Goal: Information Seeking & Learning: Learn about a topic

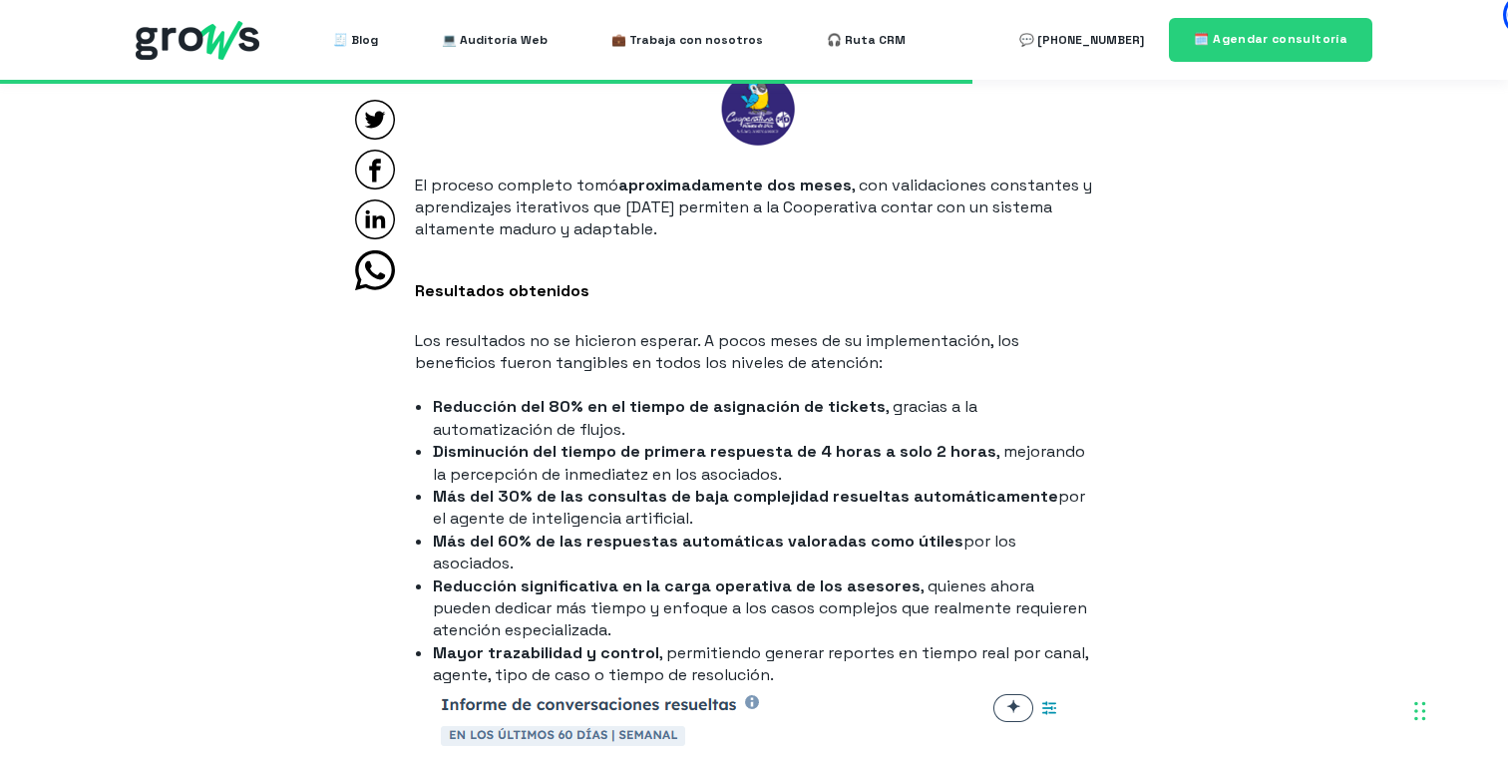
scroll to position [5141, 0]
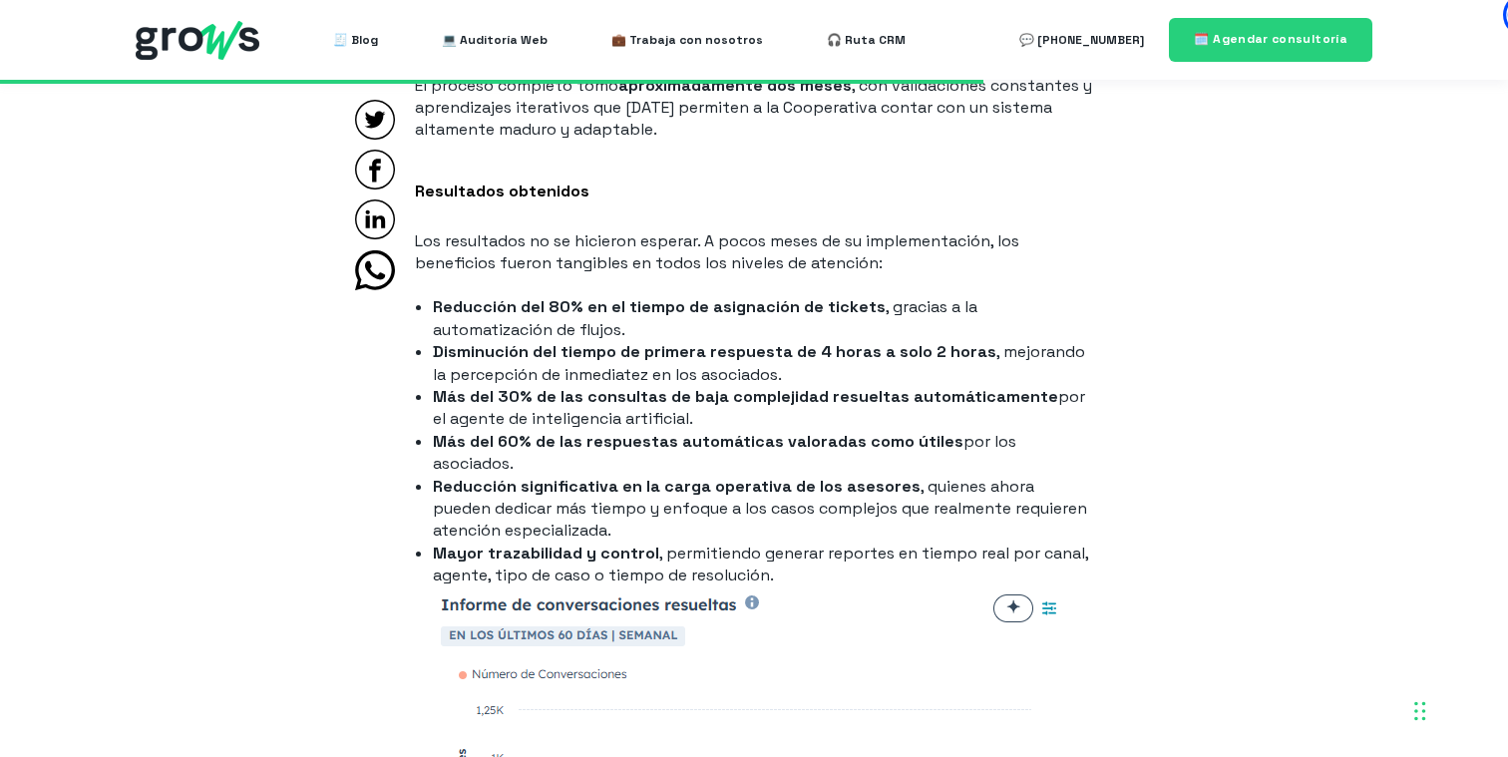
click at [625, 486] on li "Reducción significativa en la carga operativa de los asesores , quienes ahora p…" at bounding box center [763, 509] width 660 height 67
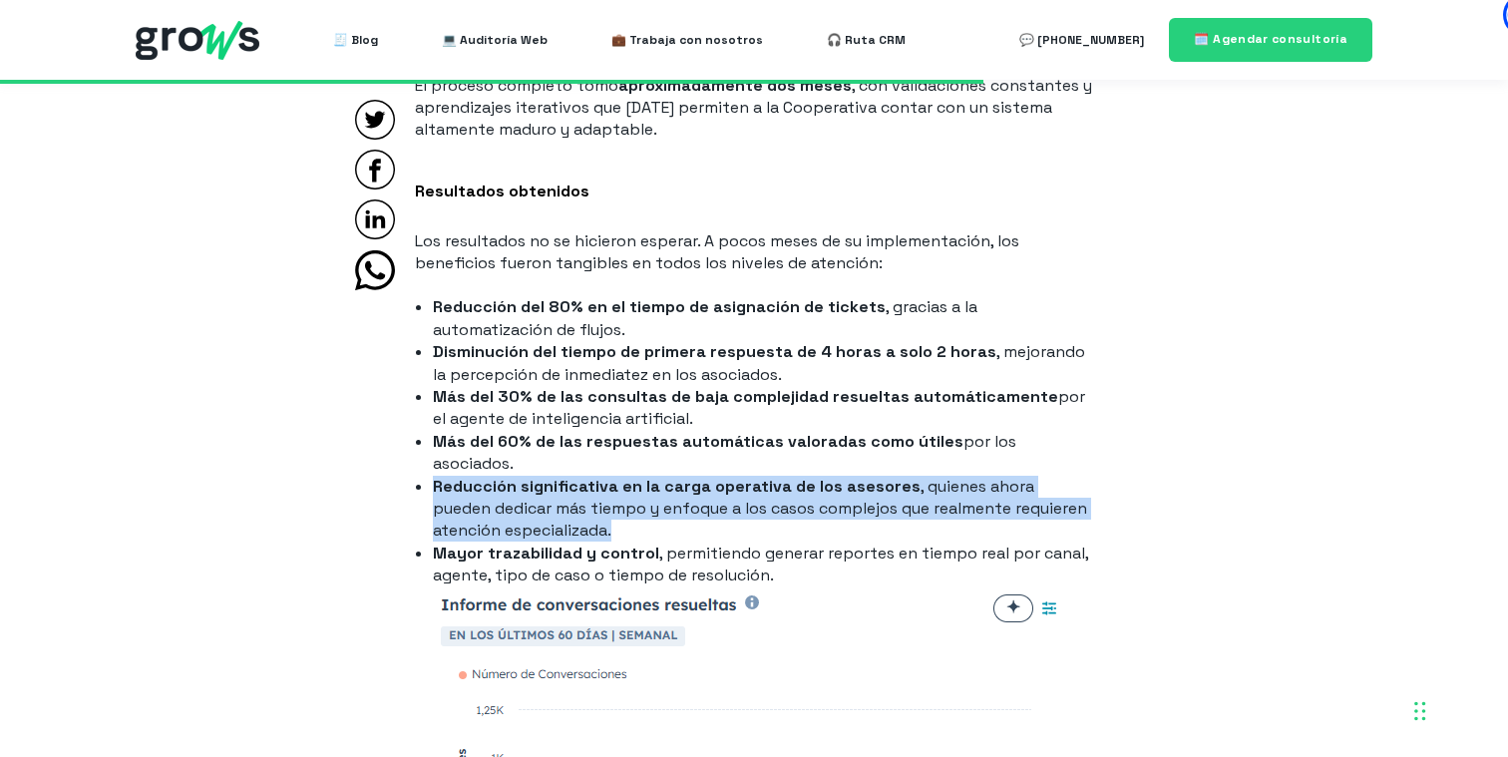
click at [625, 486] on li "Reducción significativa en la carga operativa de los asesores , quienes ahora p…" at bounding box center [763, 509] width 660 height 67
click at [585, 476] on strong "Reducción significativa en la carga operativa de los asesores" at bounding box center [677, 486] width 488 height 21
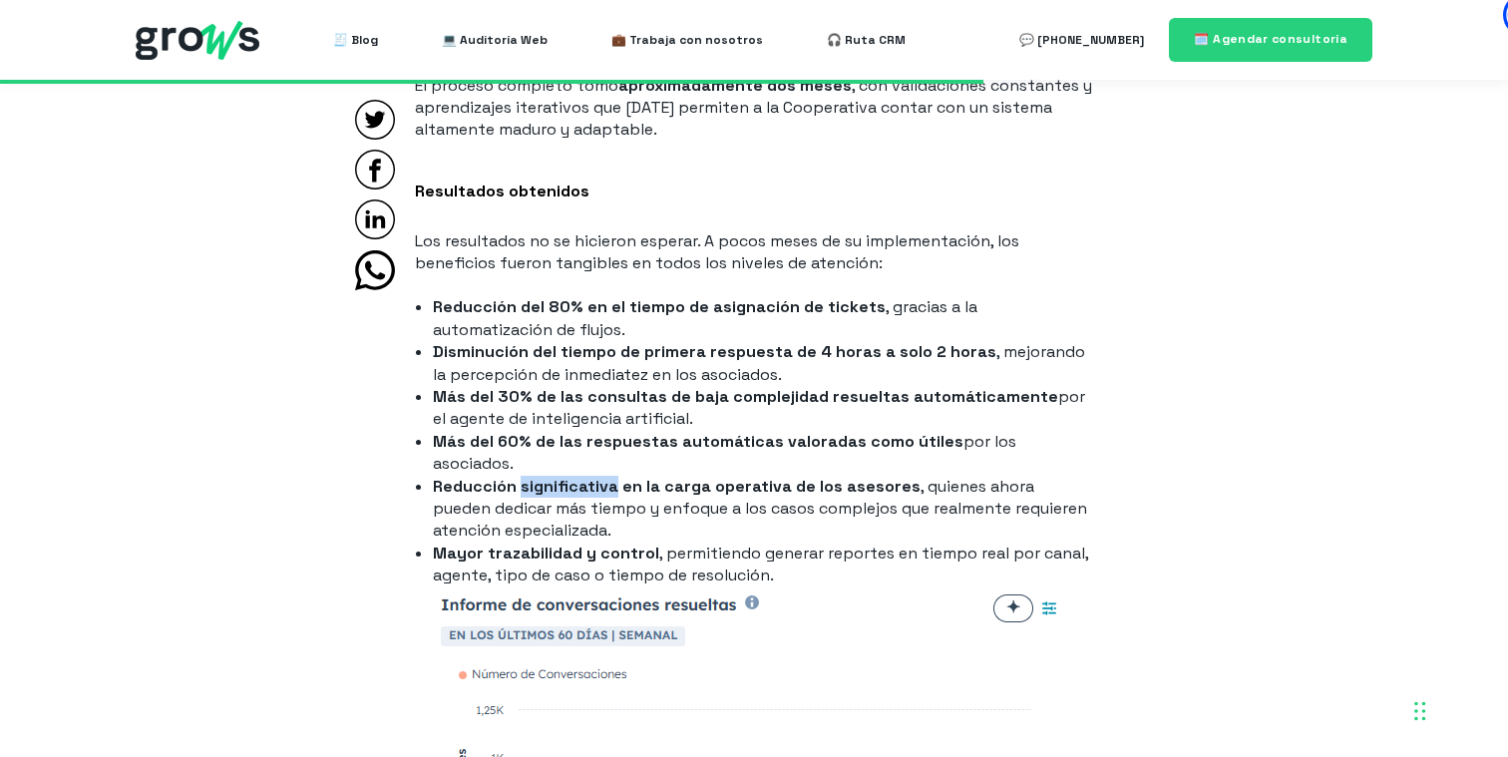
click at [585, 476] on strong "Reducción significativa en la carga operativa de los asesores" at bounding box center [677, 486] width 488 height 21
click at [466, 476] on li "Reducción significativa en la carga operativa de los asesores , quienes ahora p…" at bounding box center [763, 509] width 660 height 67
